Goal: Check status: Check status

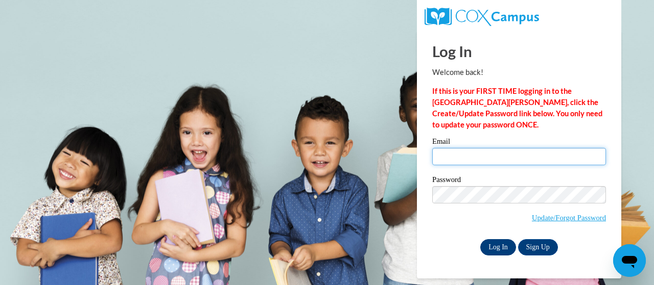
type input "joseph.popp@trschools.k12.wi.us"
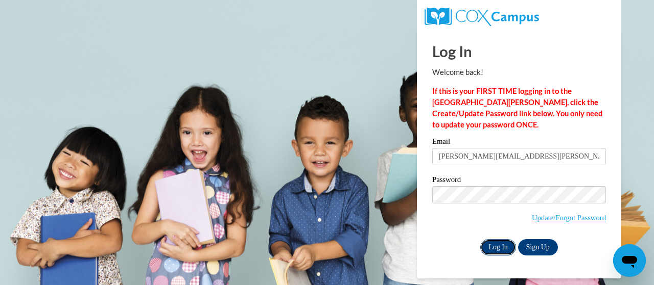
click at [492, 245] on input "Log In" at bounding box center [498, 247] width 36 height 16
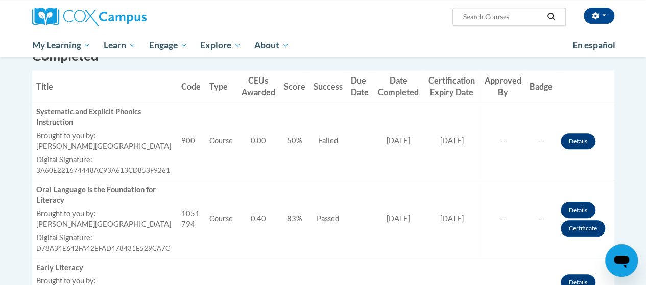
scroll to position [291, 0]
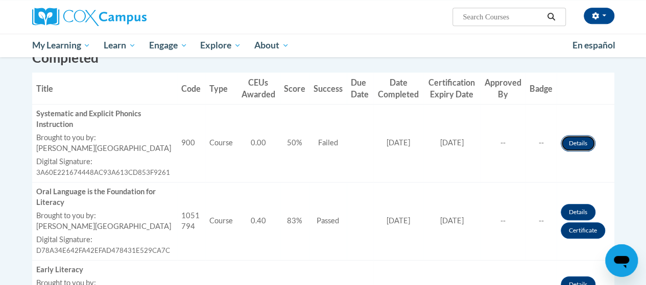
click at [573, 143] on link "Details" at bounding box center [578, 143] width 35 height 16
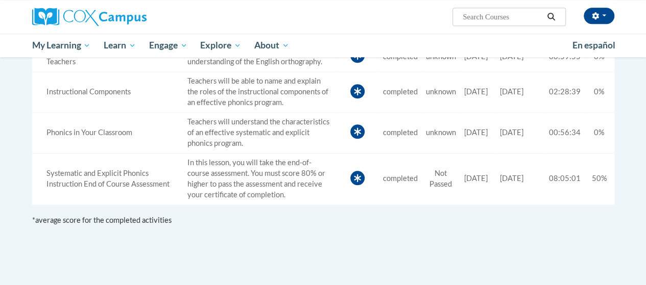
scroll to position [465, 0]
